Goal: Task Accomplishment & Management: Manage account settings

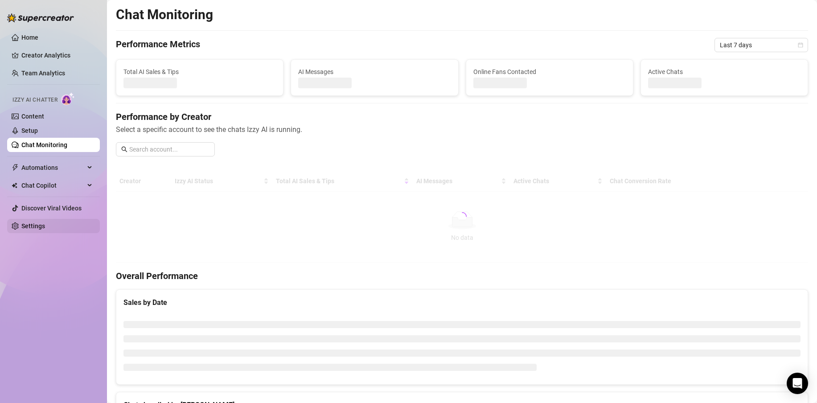
click at [32, 227] on link "Settings" at bounding box center [33, 226] width 24 height 7
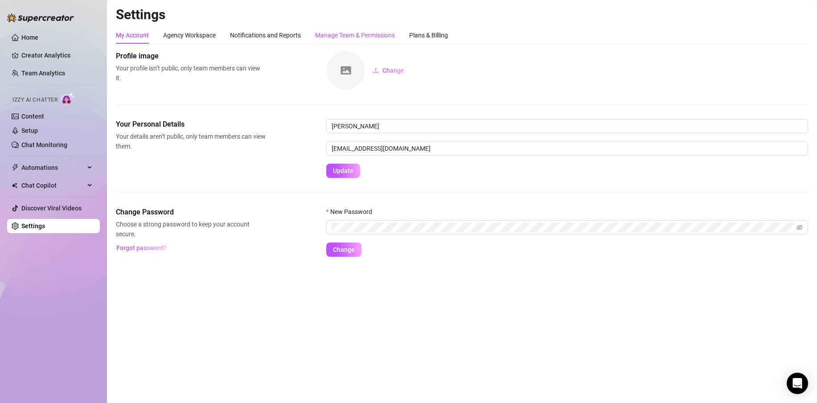
click at [372, 34] on div "Manage Team & Permissions" at bounding box center [355, 35] width 80 height 10
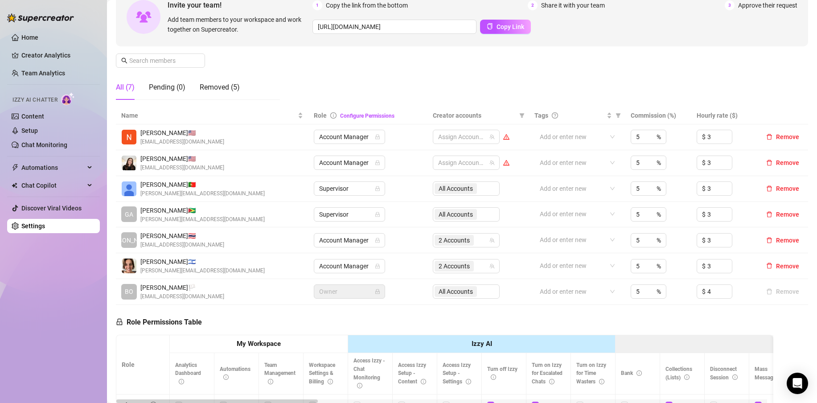
scroll to position [94, 0]
click at [433, 114] on span "Creator accounts" at bounding box center [474, 114] width 83 height 10
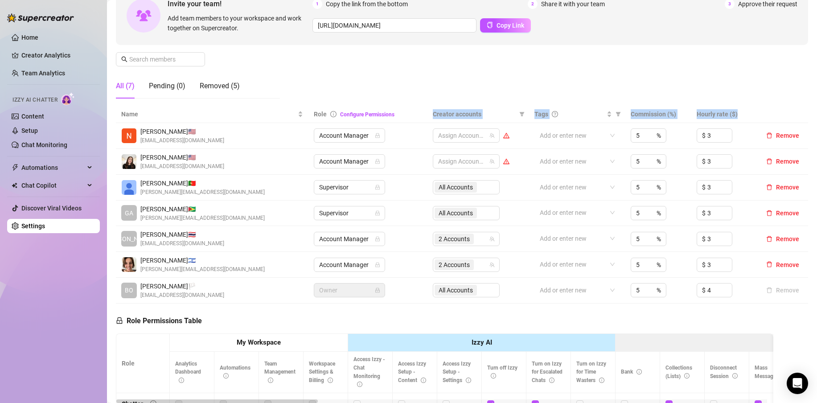
drag, startPoint x: 433, startPoint y: 114, endPoint x: 744, endPoint y: 113, distance: 310.8
click at [744, 113] on tr "Name Role Configure Permissions Creator accounts Tags Commission (%) Hourly rat…" at bounding box center [462, 114] width 693 height 17
click at [744, 113] on th "Hourly rate ($)" at bounding box center [725, 114] width 66 height 17
drag, startPoint x: 744, startPoint y: 113, endPoint x: 112, endPoint y: 72, distance: 633.2
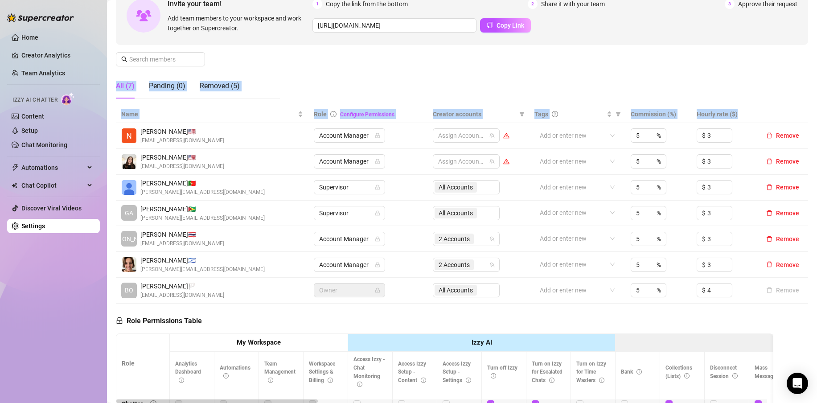
click at [112, 72] on main "Settings My Account Agency Workspace Notifications and Reports Manage Team & Pe…" at bounding box center [462, 252] width 710 height 692
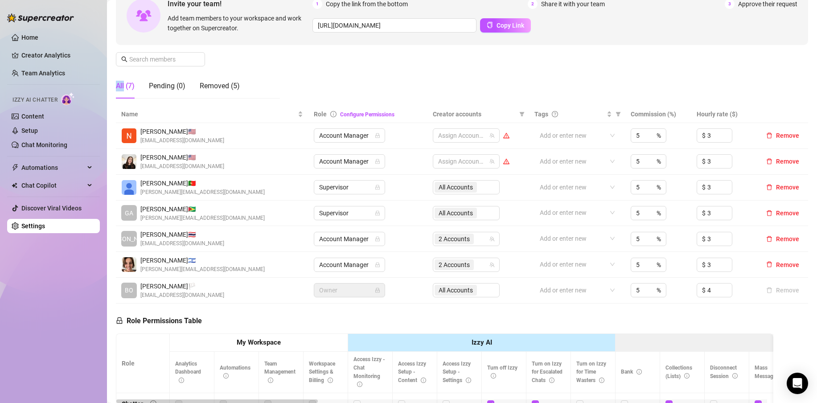
click at [112, 72] on main "Settings My Account Agency Workspace Notifications and Reports Manage Team & Pe…" at bounding box center [462, 252] width 710 height 692
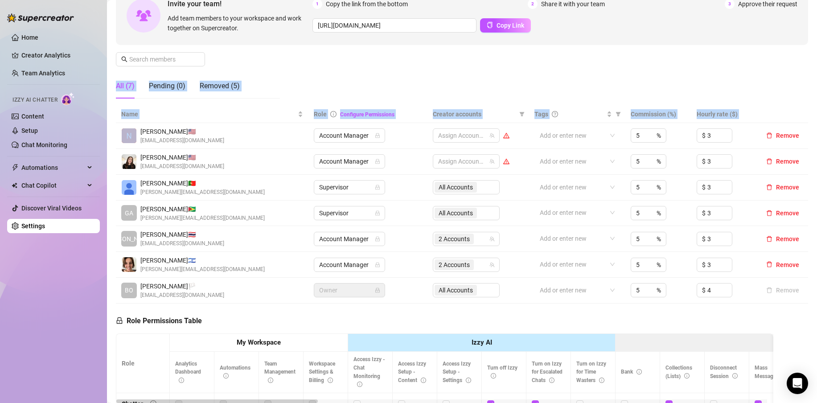
drag, startPoint x: 112, startPoint y: 72, endPoint x: 792, endPoint y: 110, distance: 680.2
click at [792, 110] on main "Settings My Account Agency Workspace Notifications and Reports Manage Team & Pe…" at bounding box center [462, 252] width 710 height 692
click at [792, 110] on th at bounding box center [783, 114] width 51 height 17
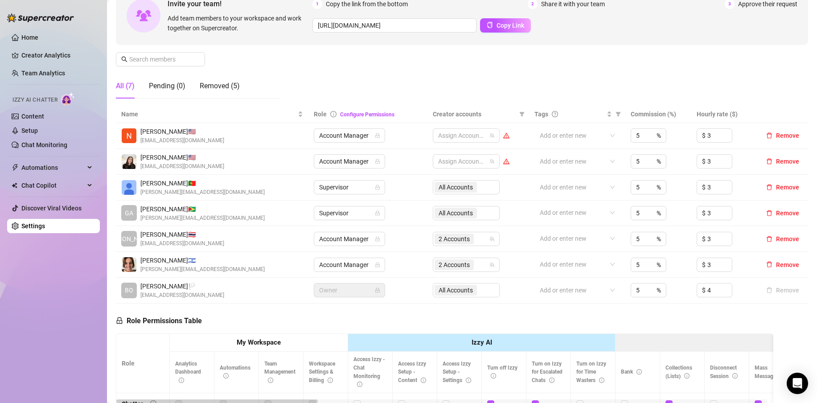
click at [792, 110] on th at bounding box center [783, 114] width 51 height 17
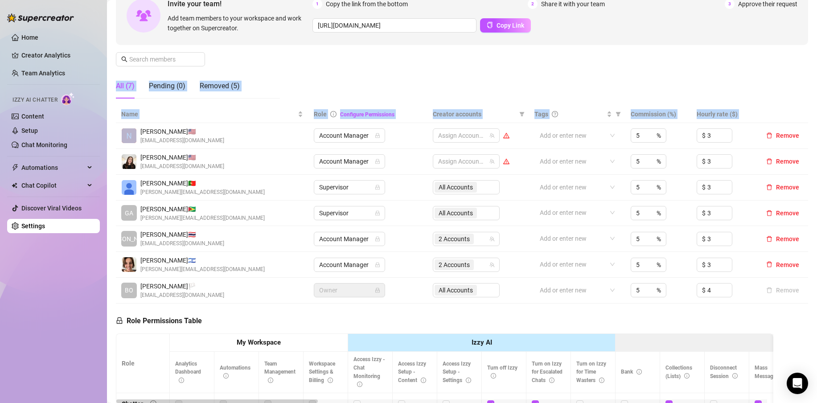
drag, startPoint x: 792, startPoint y: 110, endPoint x: 120, endPoint y: 67, distance: 673.4
click at [120, 67] on div "Manage Team Members Manage your team members, their commission and hourly rate,…" at bounding box center [462, 259] width 693 height 604
click at [120, 68] on div "Manage Team Members Manage your team members, their commission and hourly rate,…" at bounding box center [462, 31] width 693 height 149
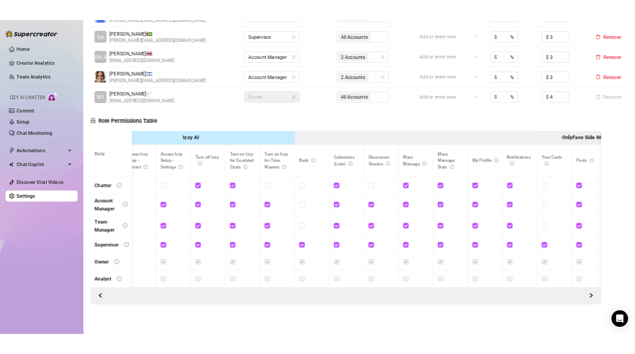
scroll to position [0, 236]
